Goal: Check status: Check status

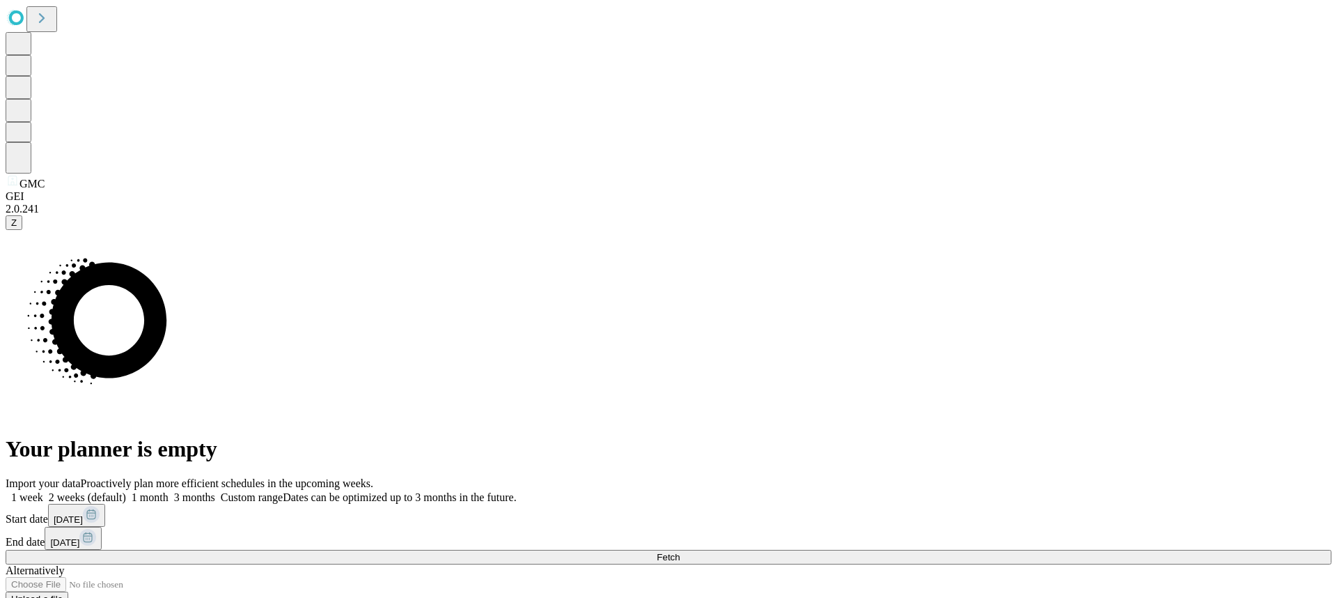
click at [1160, 550] on button "Fetch" at bounding box center [669, 557] width 1326 height 15
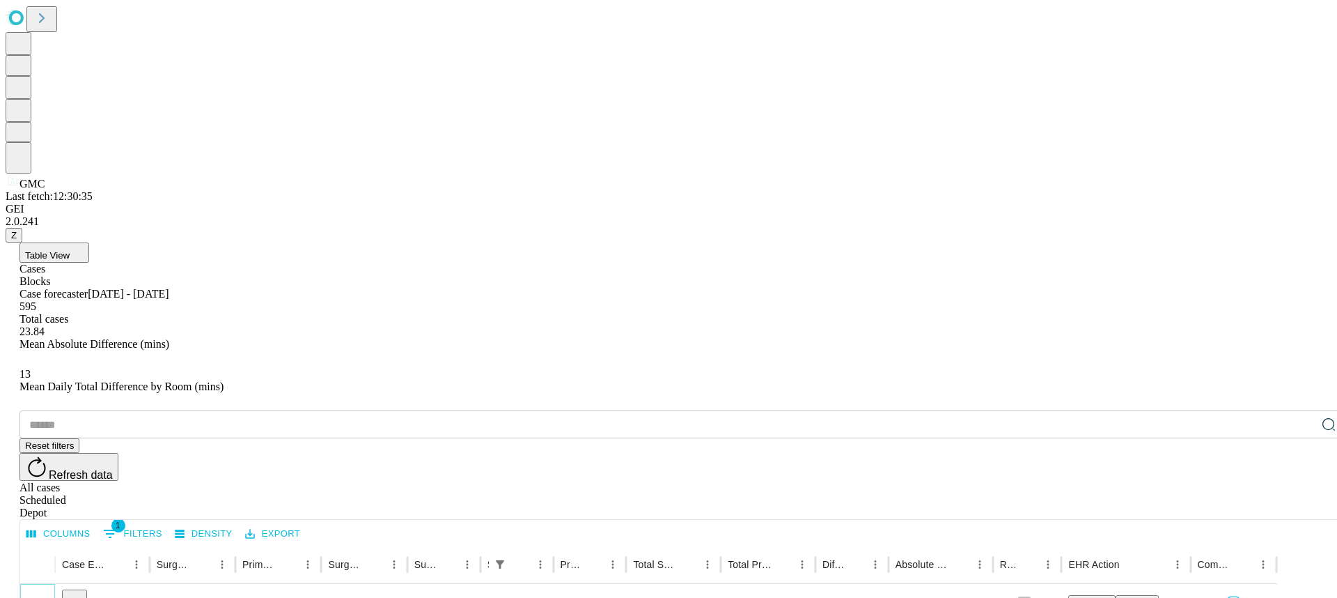
click at [45, 594] on icon "Expand" at bounding box center [38, 601] width 14 height 14
